Goal: Transaction & Acquisition: Subscribe to service/newsletter

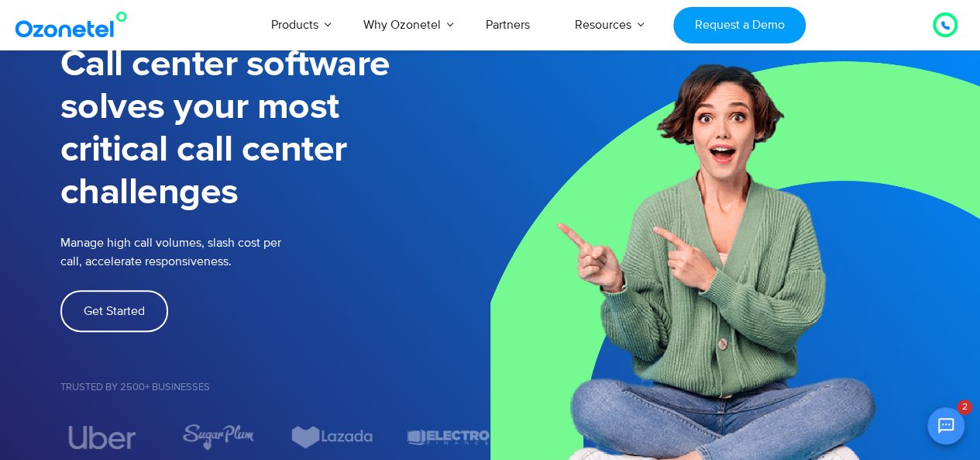
scroll to position [121, 0]
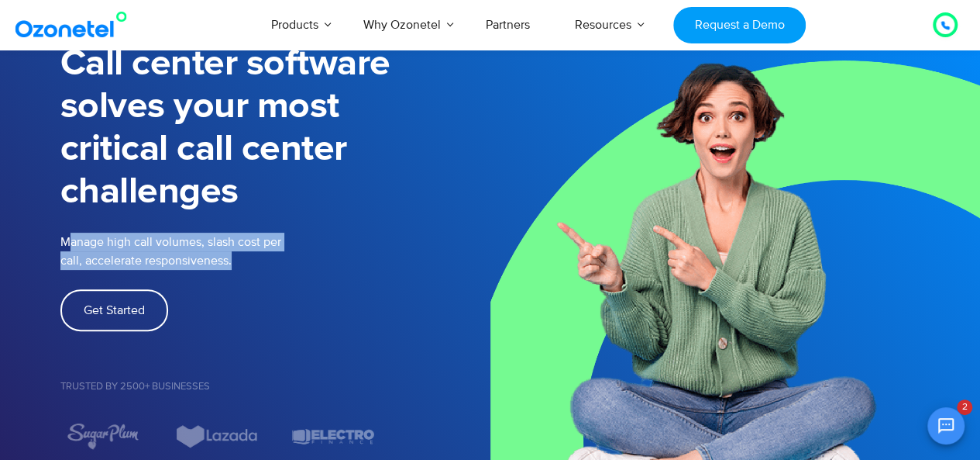
drag, startPoint x: 67, startPoint y: 243, endPoint x: 239, endPoint y: 261, distance: 173.0
click at [239, 261] on p "Manage high call volumes, slash cost per call, accelerate responsiveness." at bounding box center [215, 250] width 310 height 37
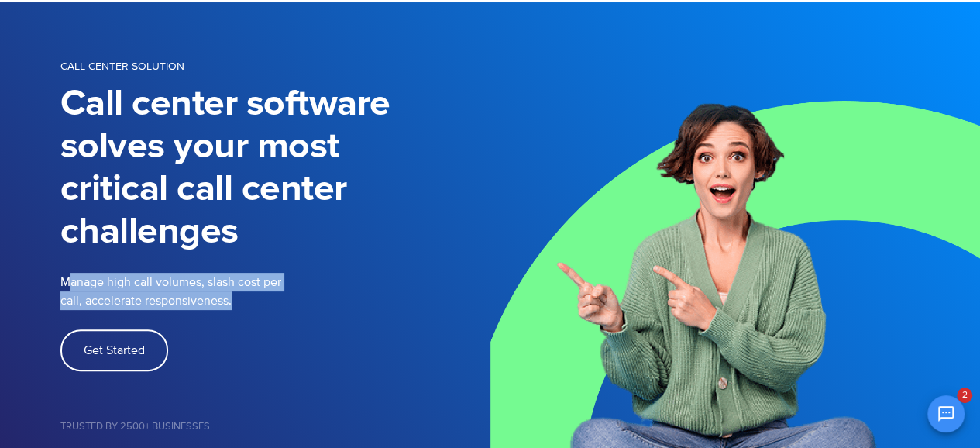
scroll to position [81, 0]
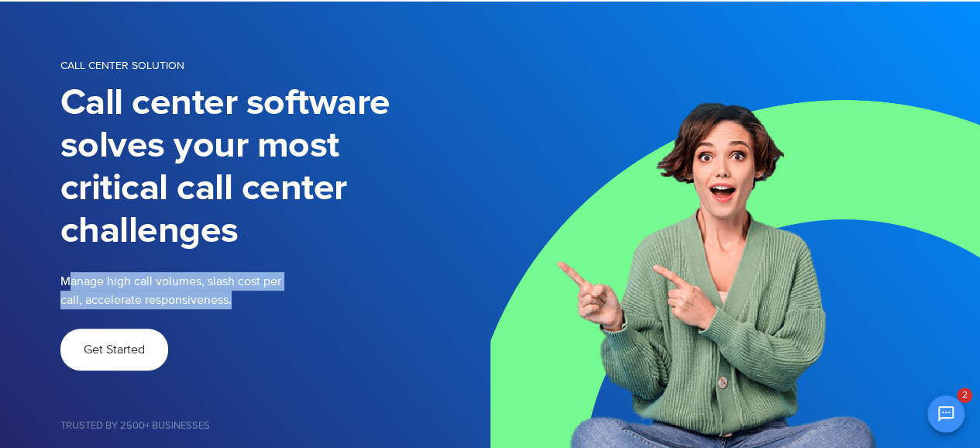
click at [139, 339] on link "Get Started" at bounding box center [114, 350] width 108 height 42
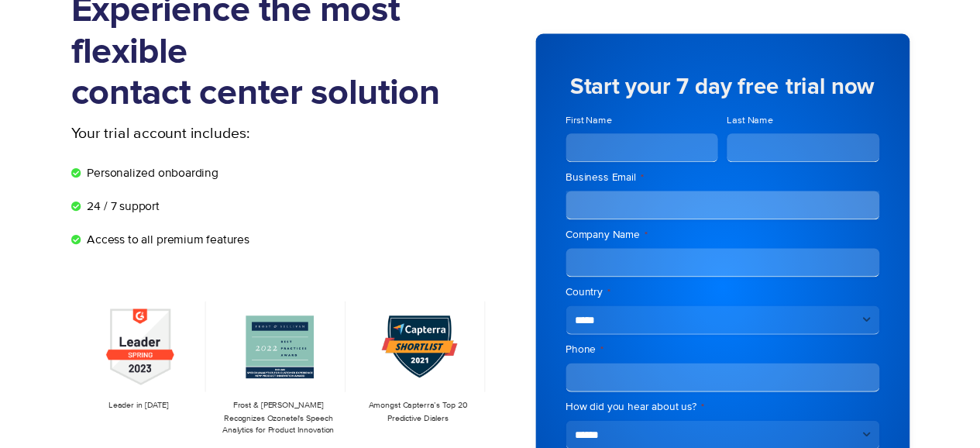
scroll to position [18, 0]
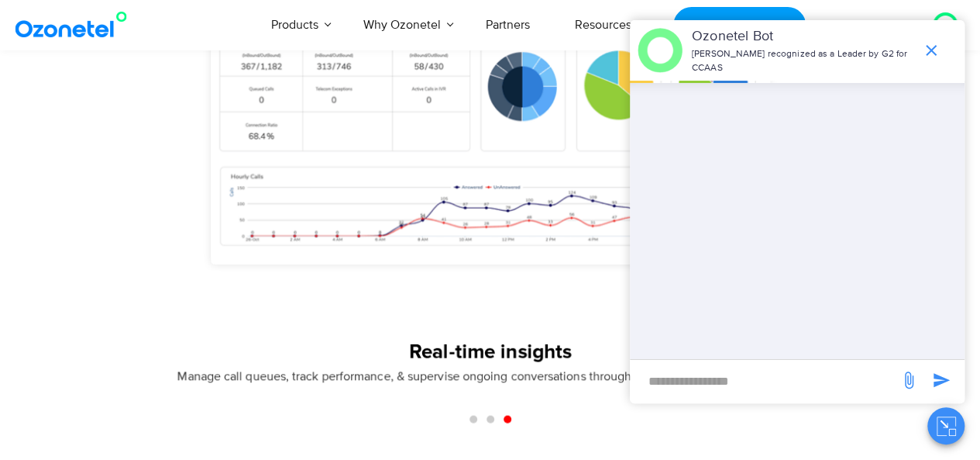
scroll to position [1403, 0]
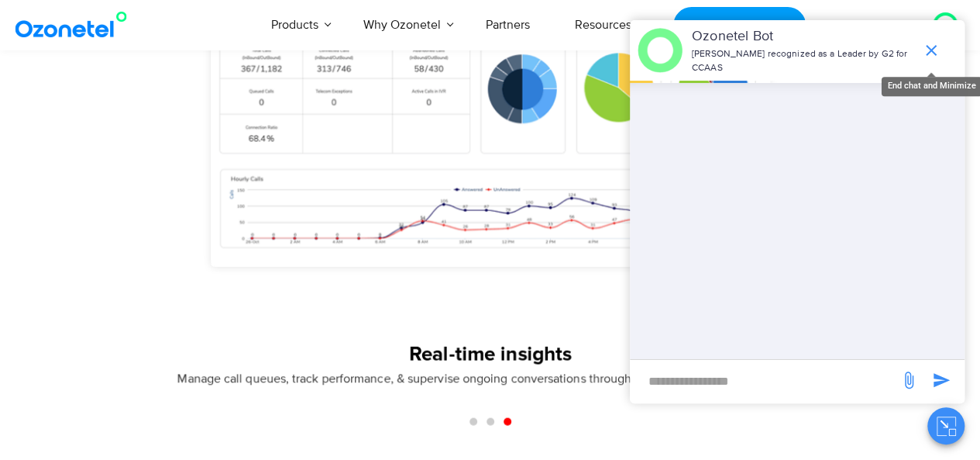
click at [928, 52] on icon "end chat or minimize" at bounding box center [931, 50] width 19 height 19
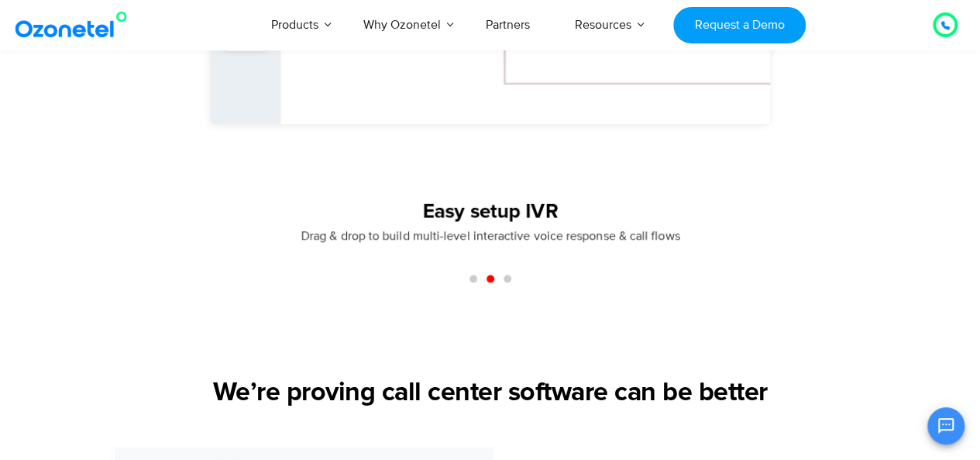
scroll to position [1544, 0]
click at [470, 282] on span "Go to slide 1" at bounding box center [474, 280] width 8 height 8
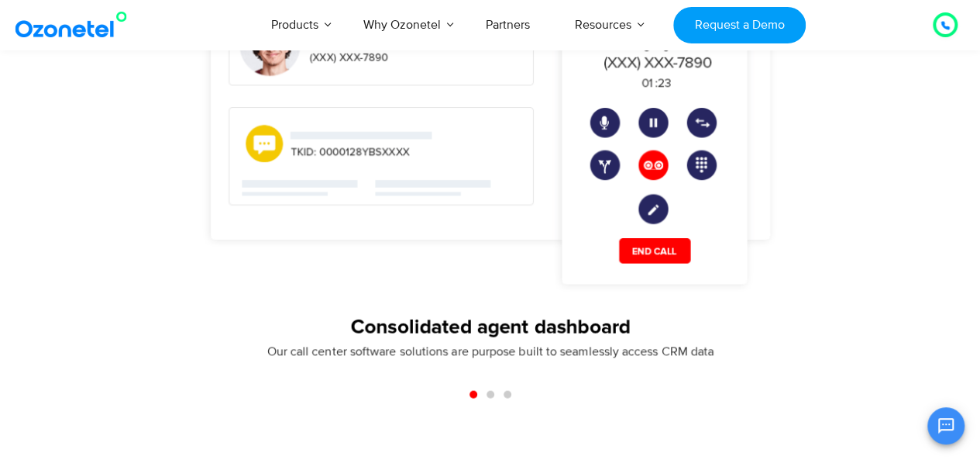
scroll to position [1430, 0]
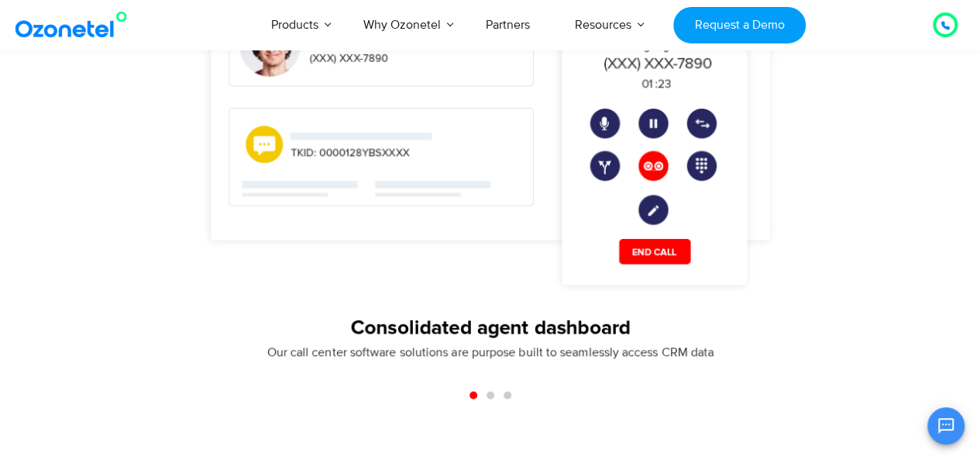
click at [504, 394] on span "Go to slide 3" at bounding box center [508, 395] width 8 height 8
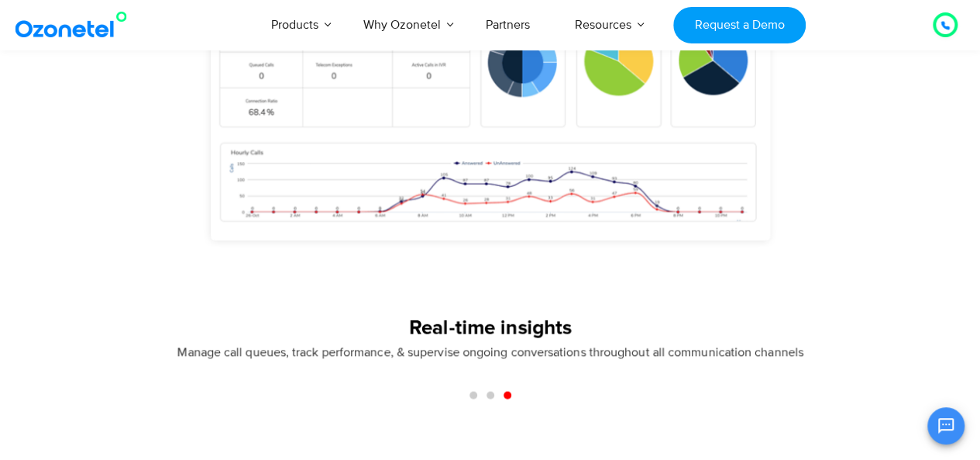
click at [487, 395] on span "Go to slide 2" at bounding box center [491, 395] width 8 height 8
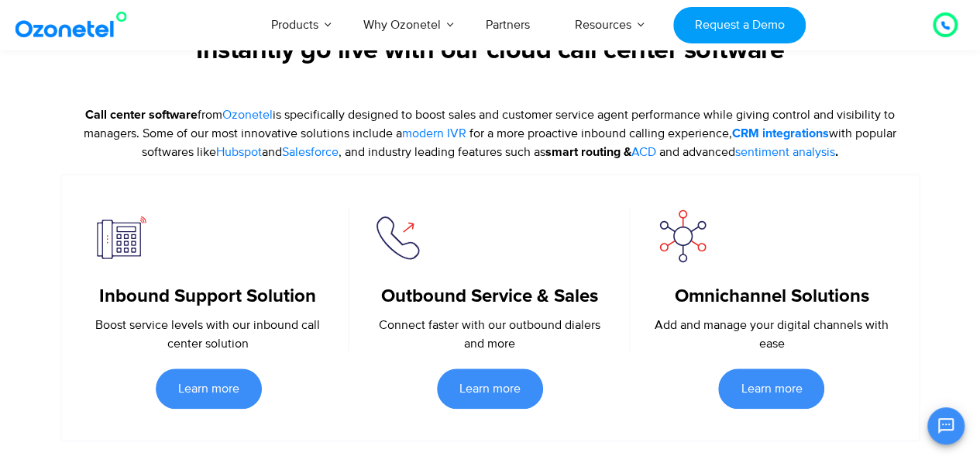
scroll to position [675, 0]
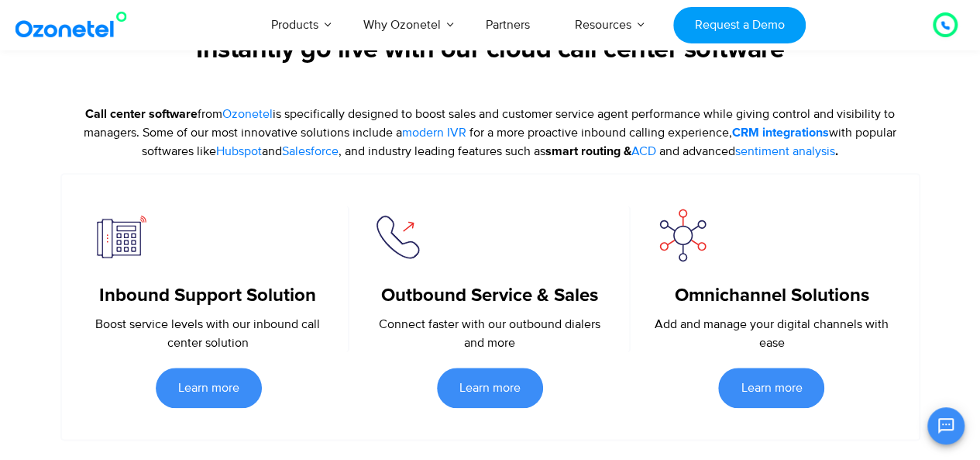
click at [79, 33] on img at bounding box center [75, 25] width 126 height 28
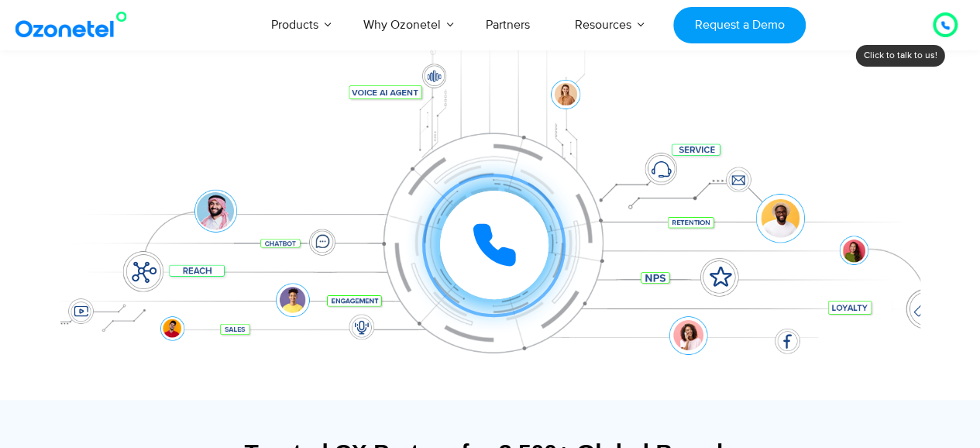
scroll to position [212, 0]
